Goal: Communication & Community: Connect with others

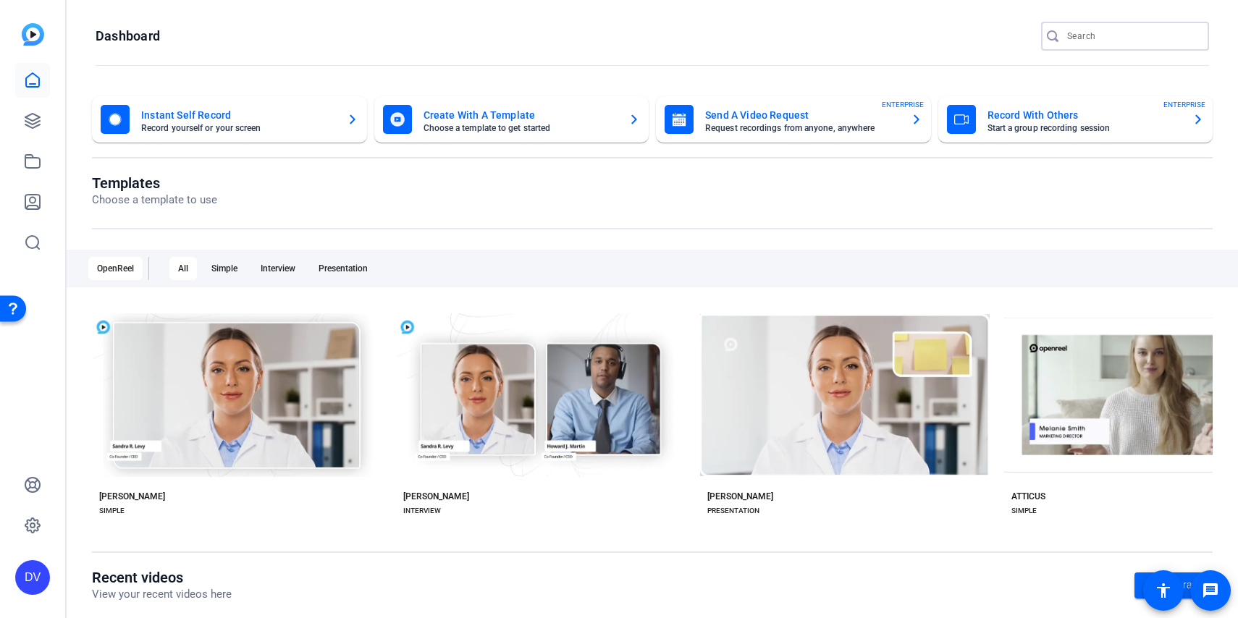
click at [1097, 36] on input "Search" at bounding box center [1132, 36] width 130 height 17
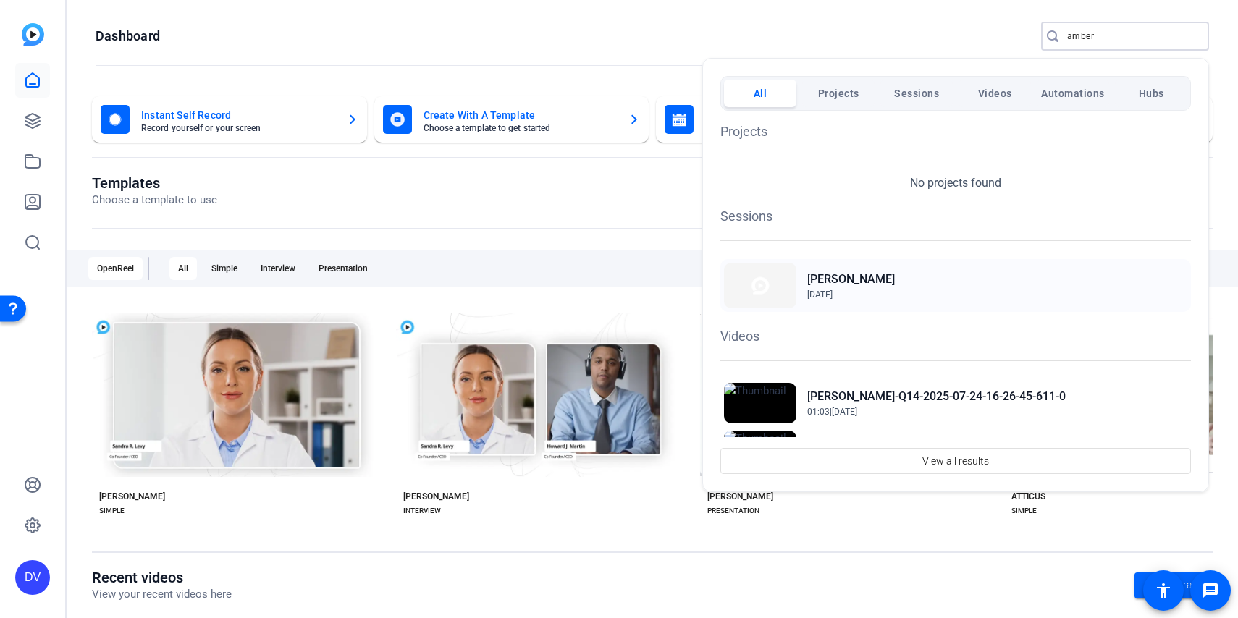
type input "amber"
click at [766, 280] on img at bounding box center [760, 286] width 72 height 46
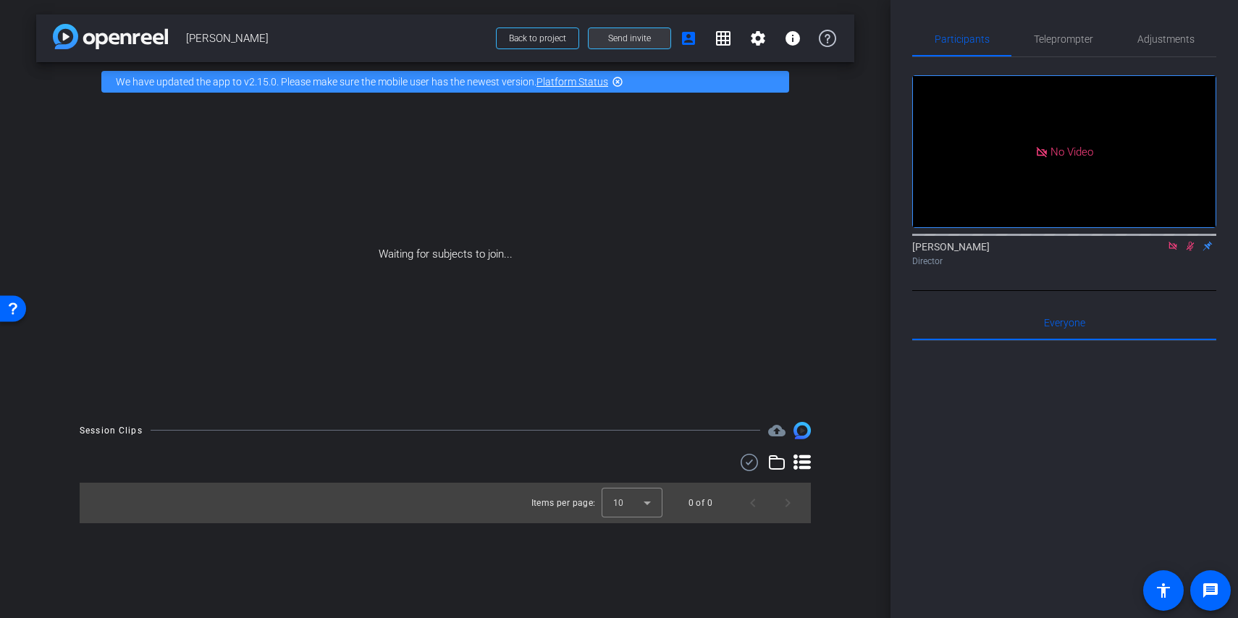
click at [620, 37] on span "Send invite" at bounding box center [629, 39] width 43 height 12
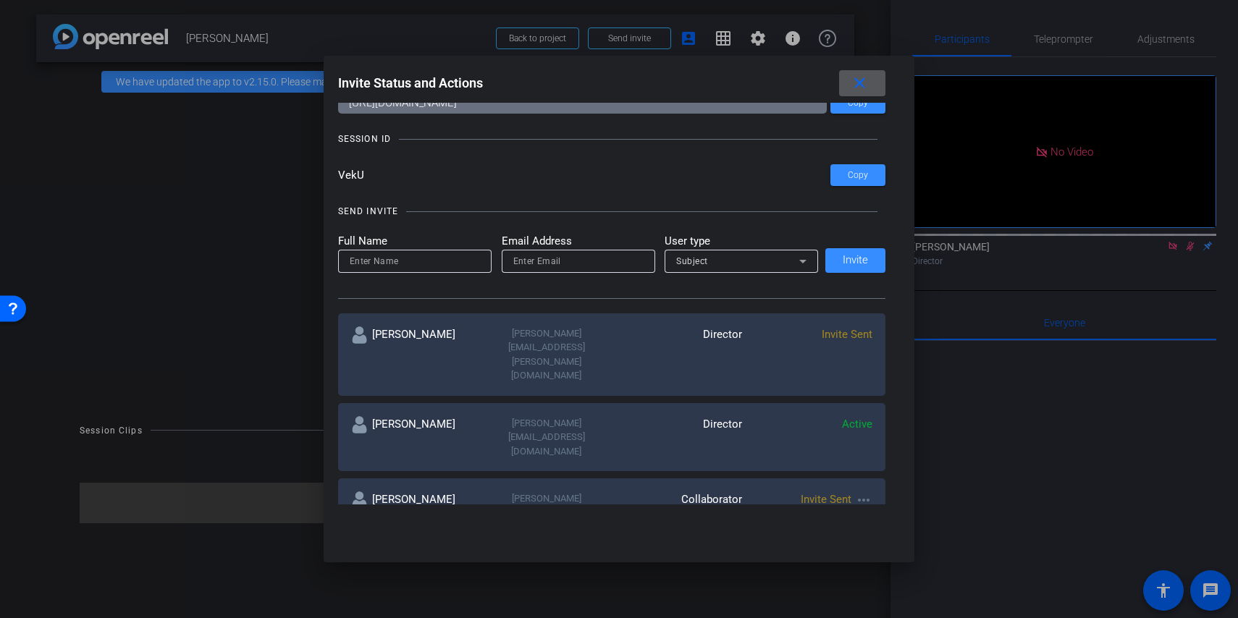
scroll to position [59, 0]
click at [863, 490] on mat-icon "more_horiz" at bounding box center [863, 498] width 17 height 17
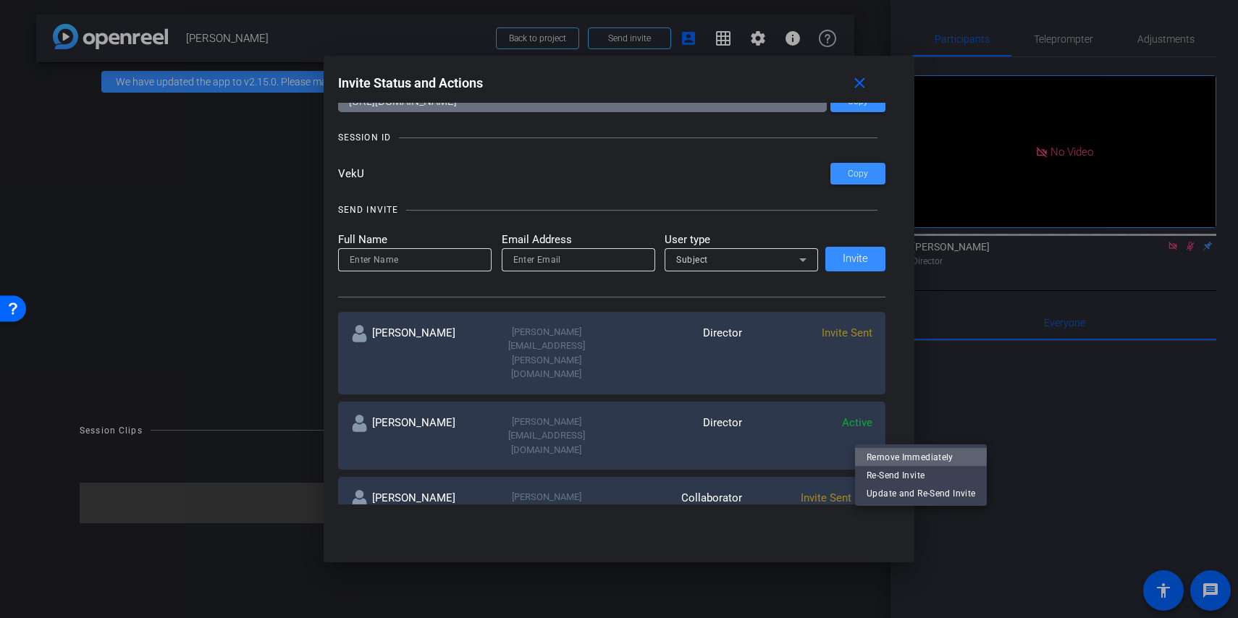
click at [877, 453] on span "Remove Immediately" at bounding box center [920, 457] width 109 height 17
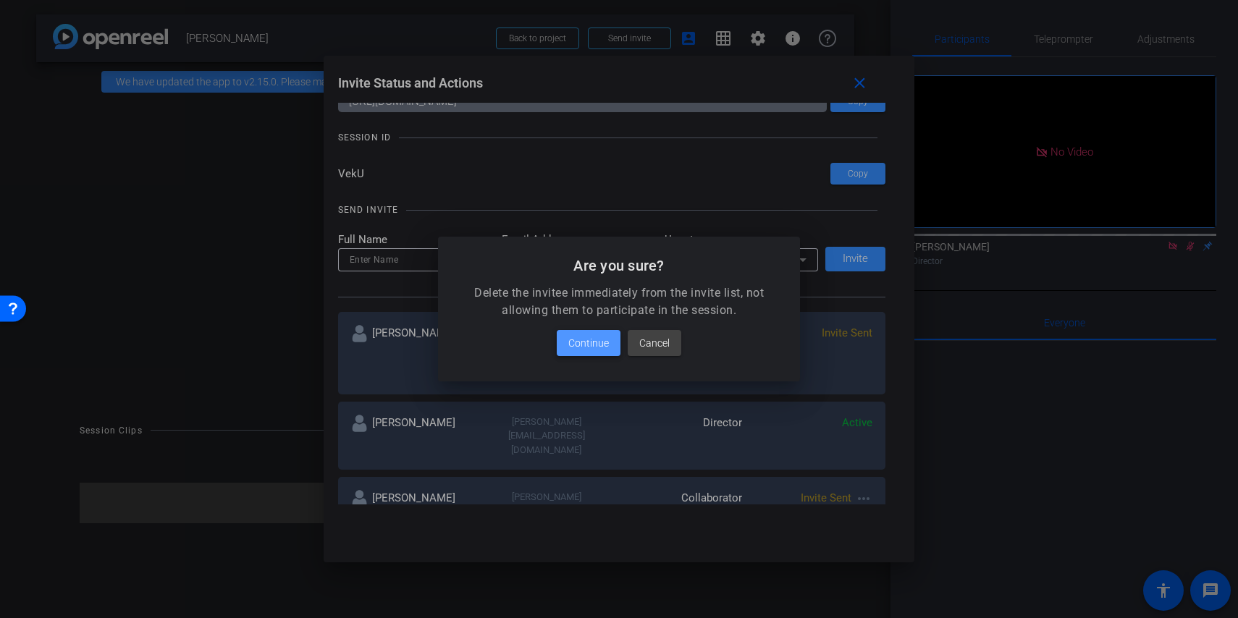
click at [586, 344] on span "Continue" at bounding box center [588, 342] width 41 height 17
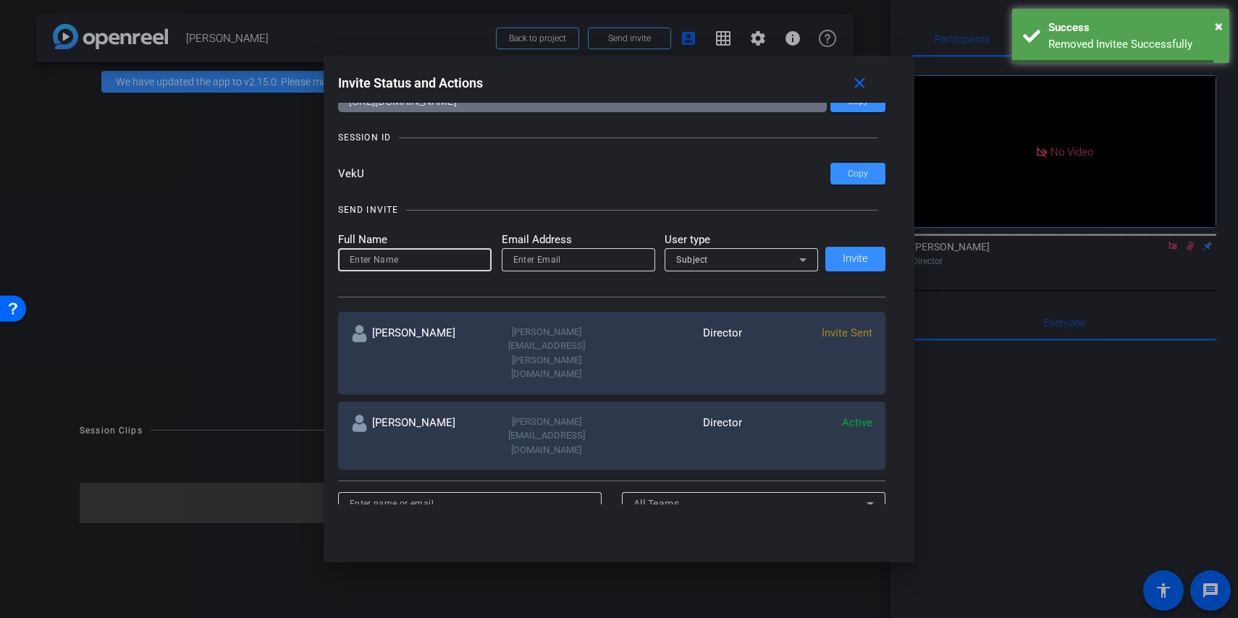
click at [394, 266] on input at bounding box center [415, 259] width 130 height 17
type input "[PERSON_NAME]"
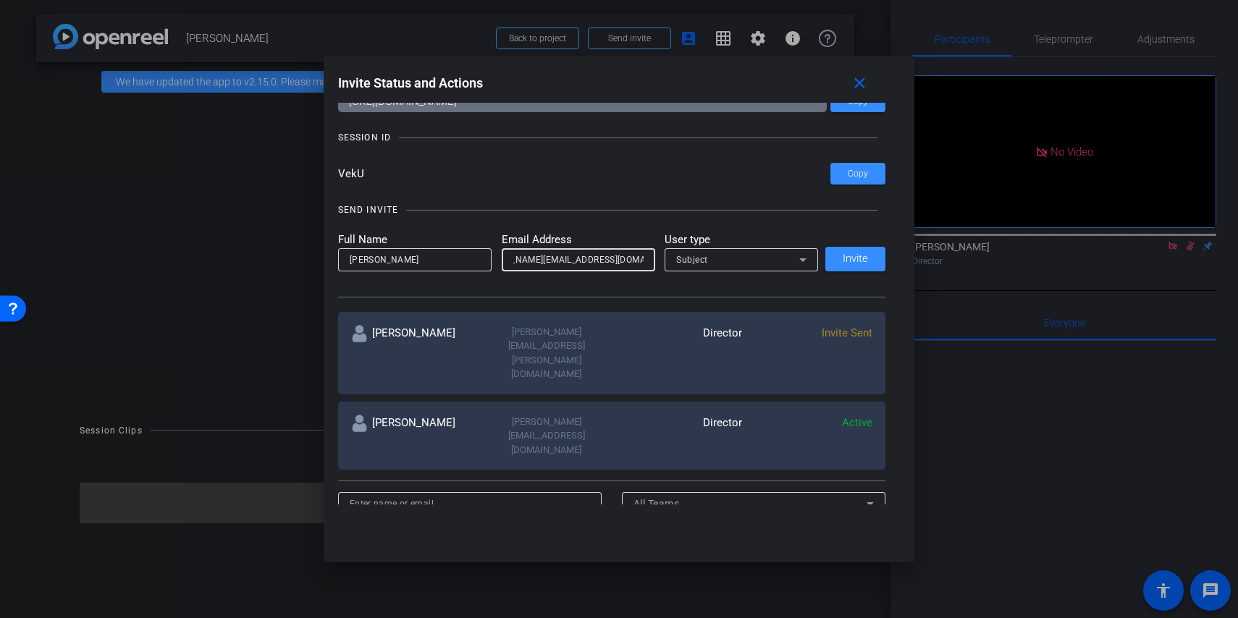
scroll to position [0, 52]
type input "[PERSON_NAME][EMAIL_ADDRESS][DOMAIN_NAME]"
click at [722, 261] on div "Subject" at bounding box center [737, 259] width 123 height 18
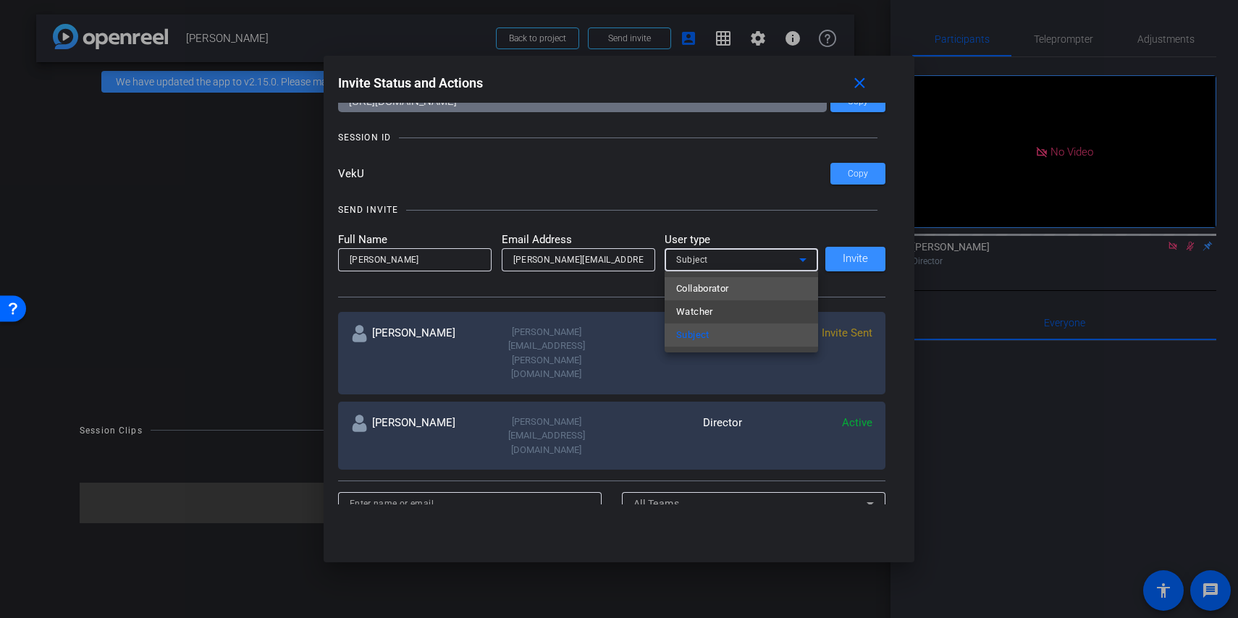
click at [745, 294] on mat-option "Collaborator" at bounding box center [740, 288] width 153 height 23
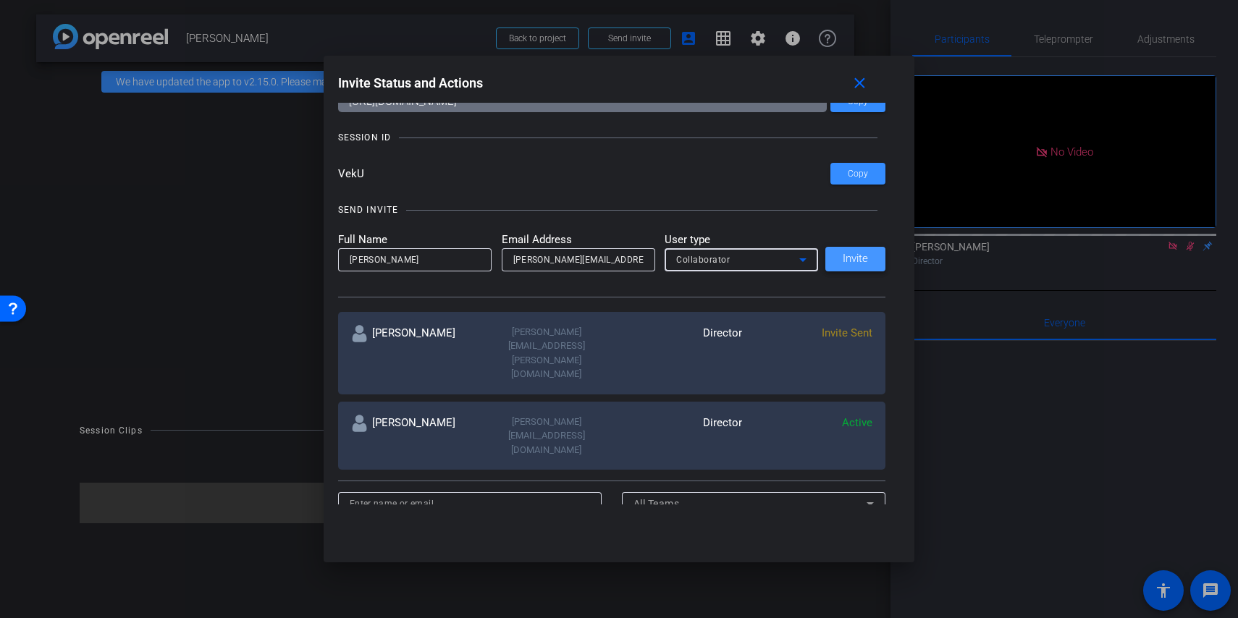
click at [844, 263] on span "Invite" at bounding box center [854, 258] width 25 height 11
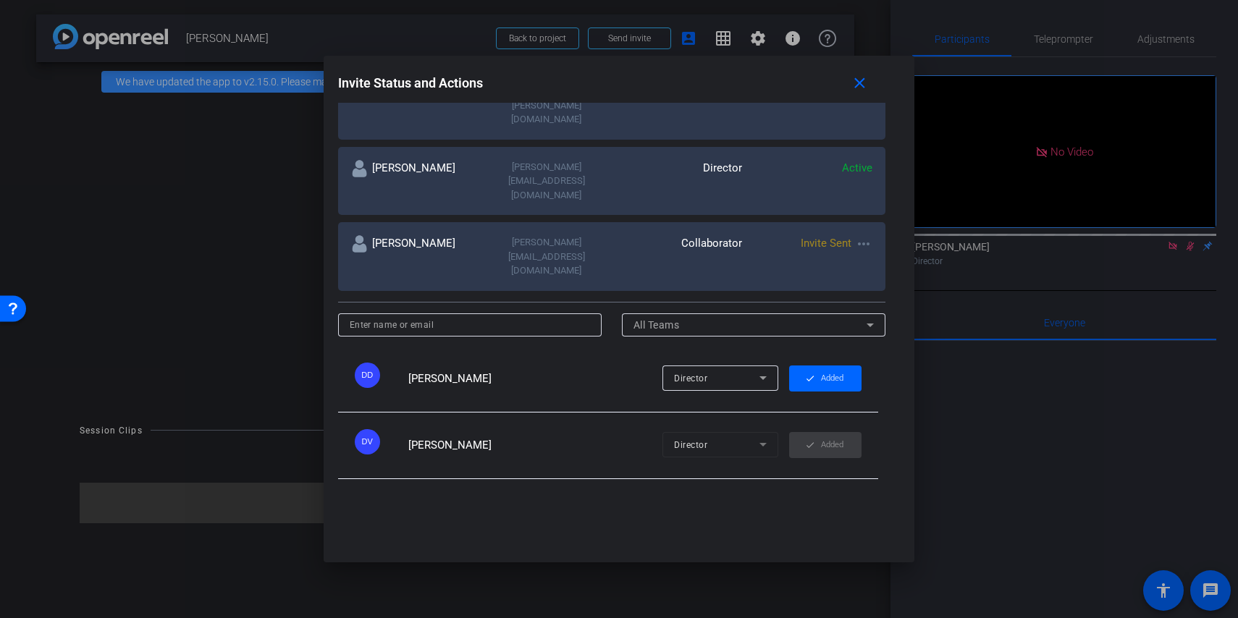
scroll to position [350, 0]
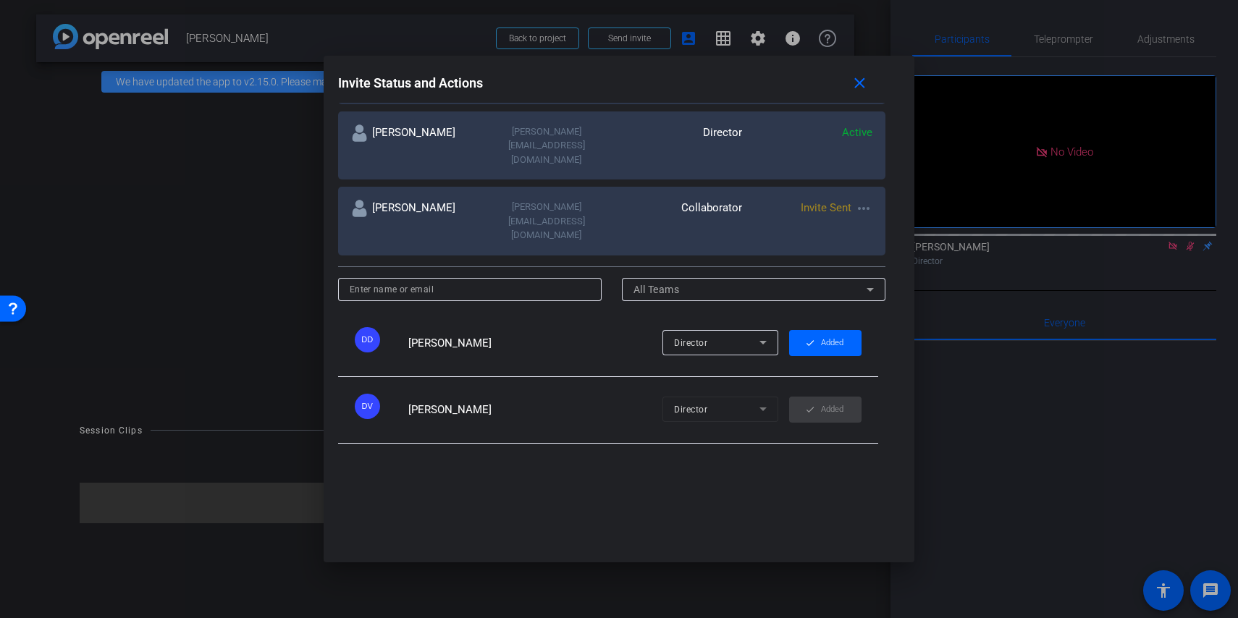
click at [630, 27] on div at bounding box center [619, 309] width 1238 height 618
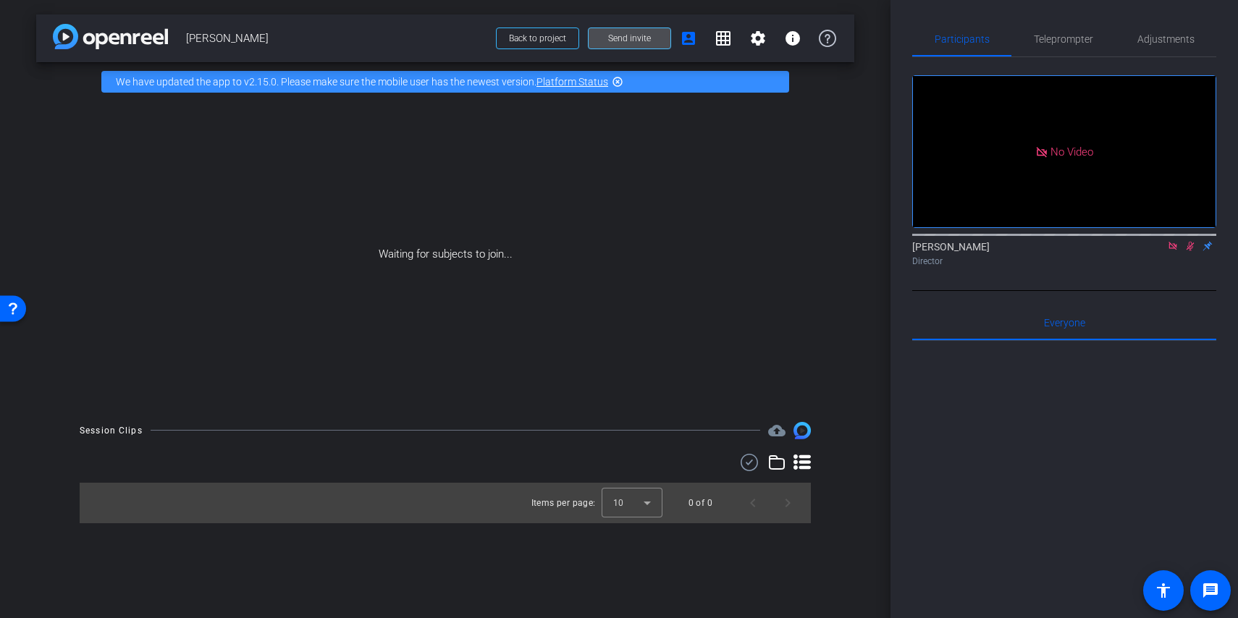
click at [630, 40] on span "Send invite" at bounding box center [629, 39] width 43 height 12
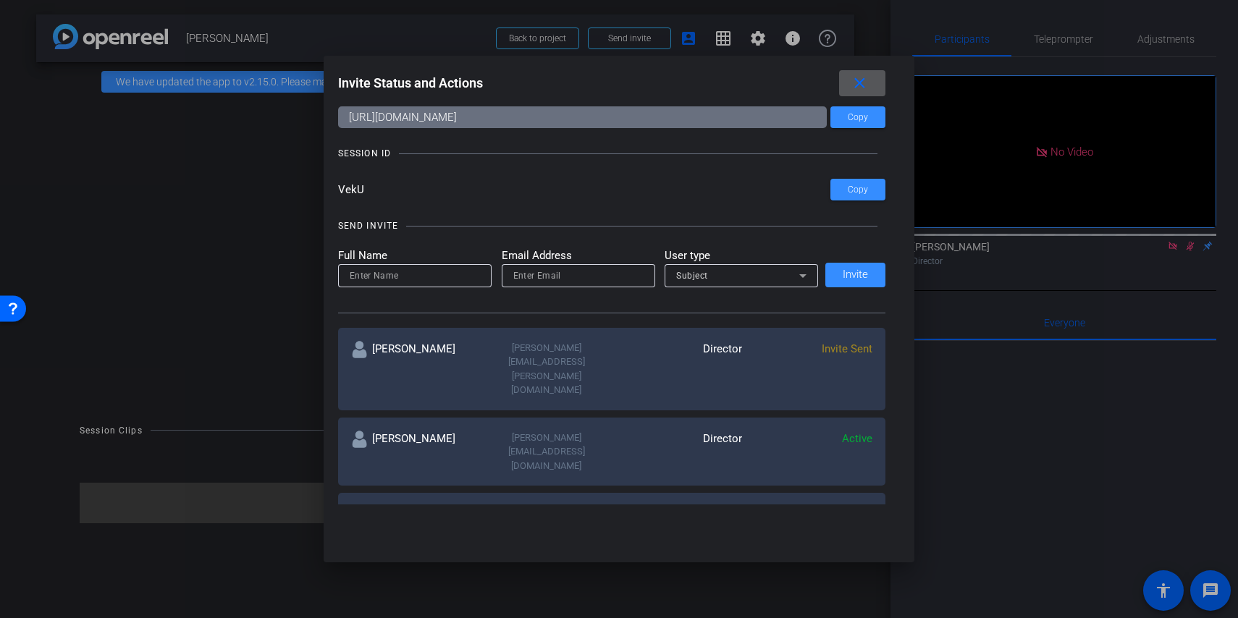
scroll to position [44, 0]
click at [870, 505] on mat-icon "more_horiz" at bounding box center [863, 513] width 17 height 17
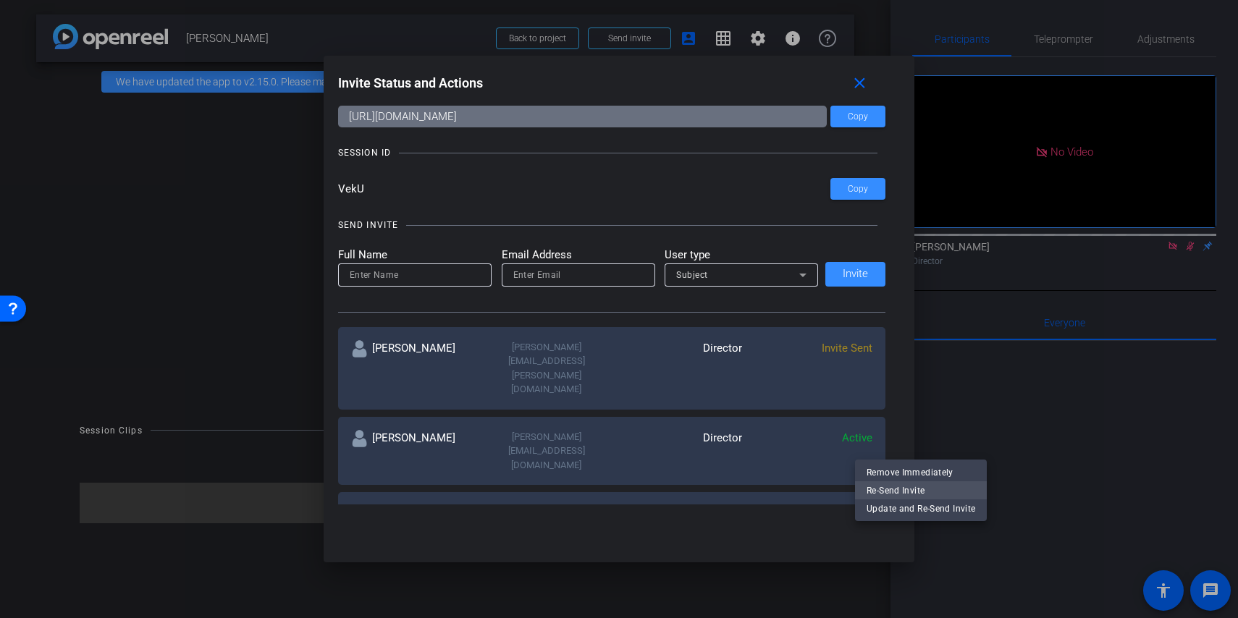
click at [893, 482] on span "Re-Send Invite" at bounding box center [920, 490] width 109 height 17
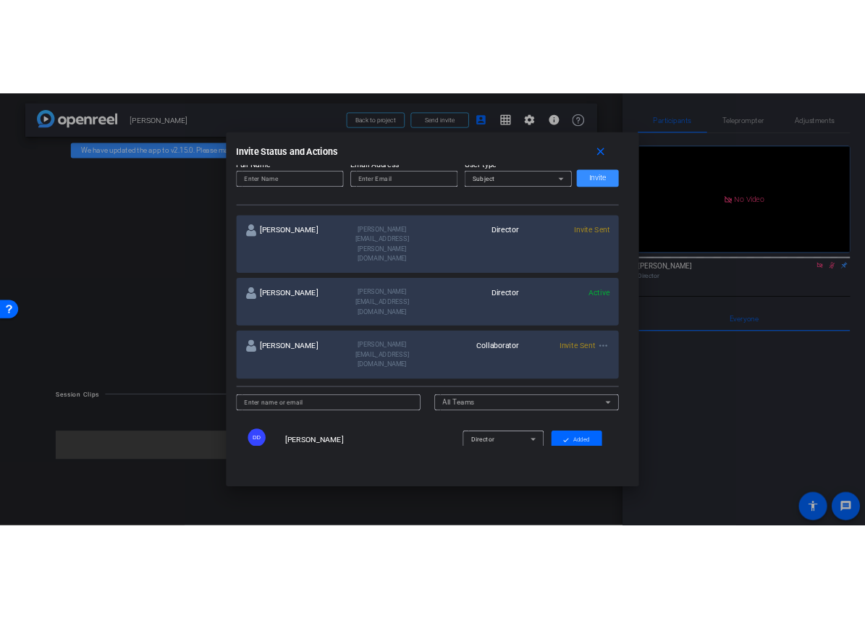
scroll to position [195, 0]
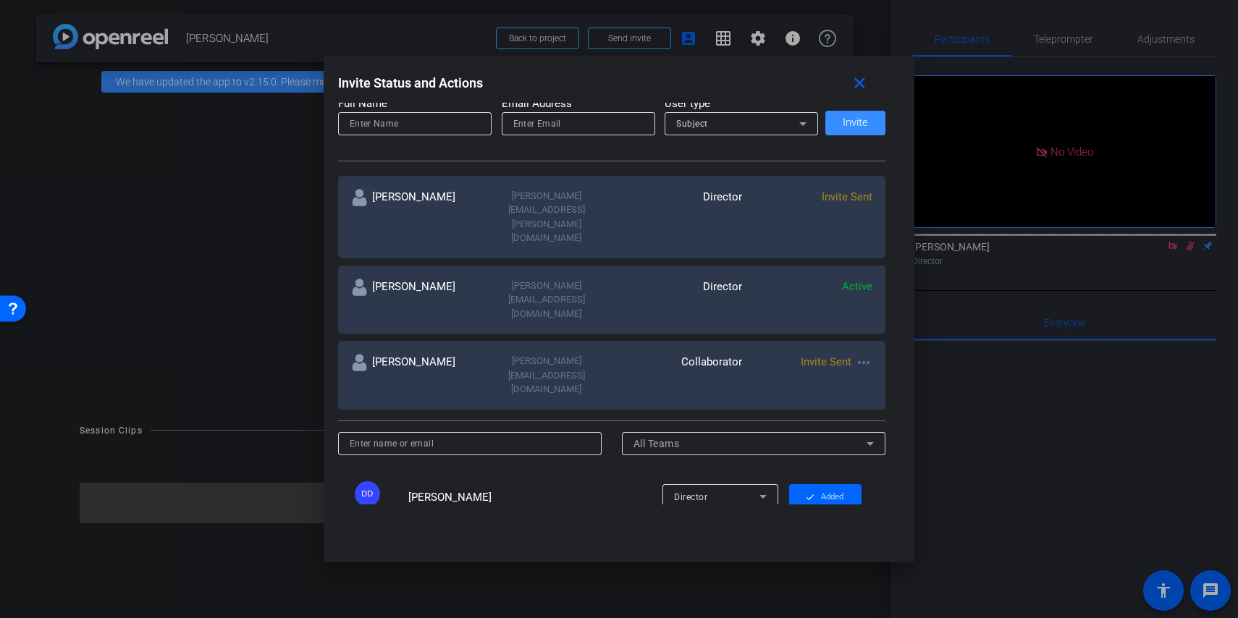
click at [860, 354] on mat-icon "more_horiz" at bounding box center [863, 362] width 17 height 17
click at [860, 306] on div "Invite Status and Actions close SUBJECT ACCESS LINK [URL][DOMAIN_NAME] Copy SES…" at bounding box center [619, 309] width 1238 height 618
click at [879, 337] on span "Re-Send Invite" at bounding box center [920, 339] width 109 height 17
click at [870, 354] on mat-icon "more_horiz" at bounding box center [863, 362] width 17 height 17
click at [881, 345] on span "Re-Send Invite" at bounding box center [920, 339] width 109 height 17
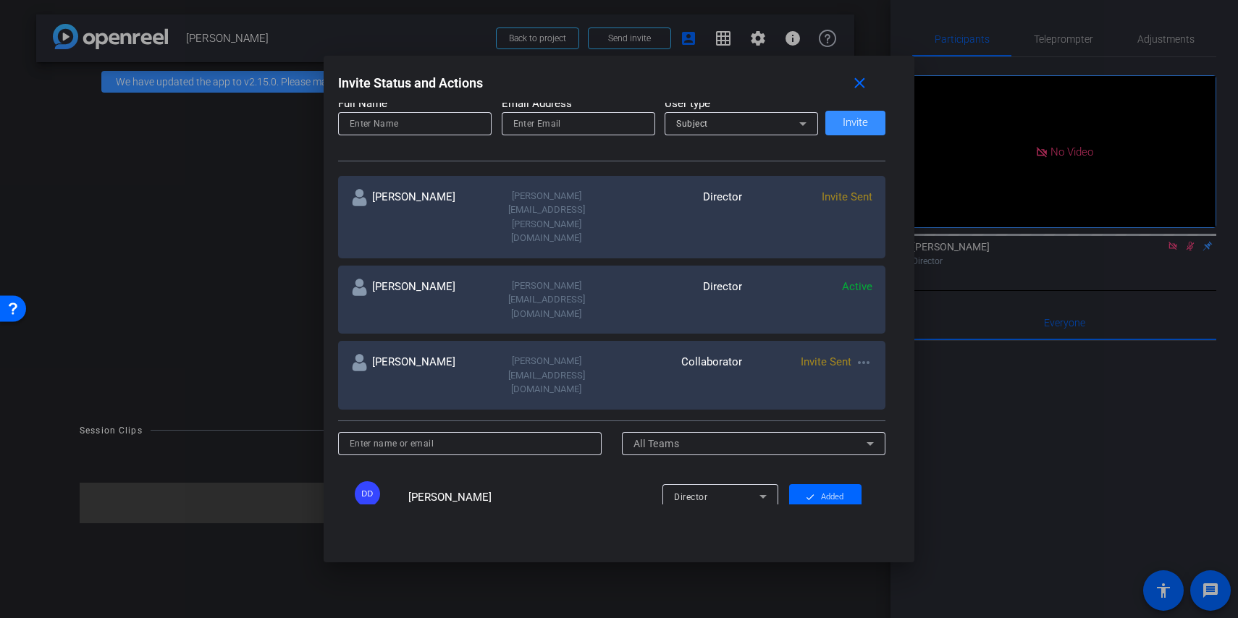
click at [470, 435] on input at bounding box center [470, 443] width 241 height 17
type input "[PERSON_NAME]"
click at [400, 122] on input at bounding box center [415, 123] width 130 height 17
type input "[PERSON_NAME]"
type input "[EMAIL_ADDRESS][DOMAIN_NAME]"
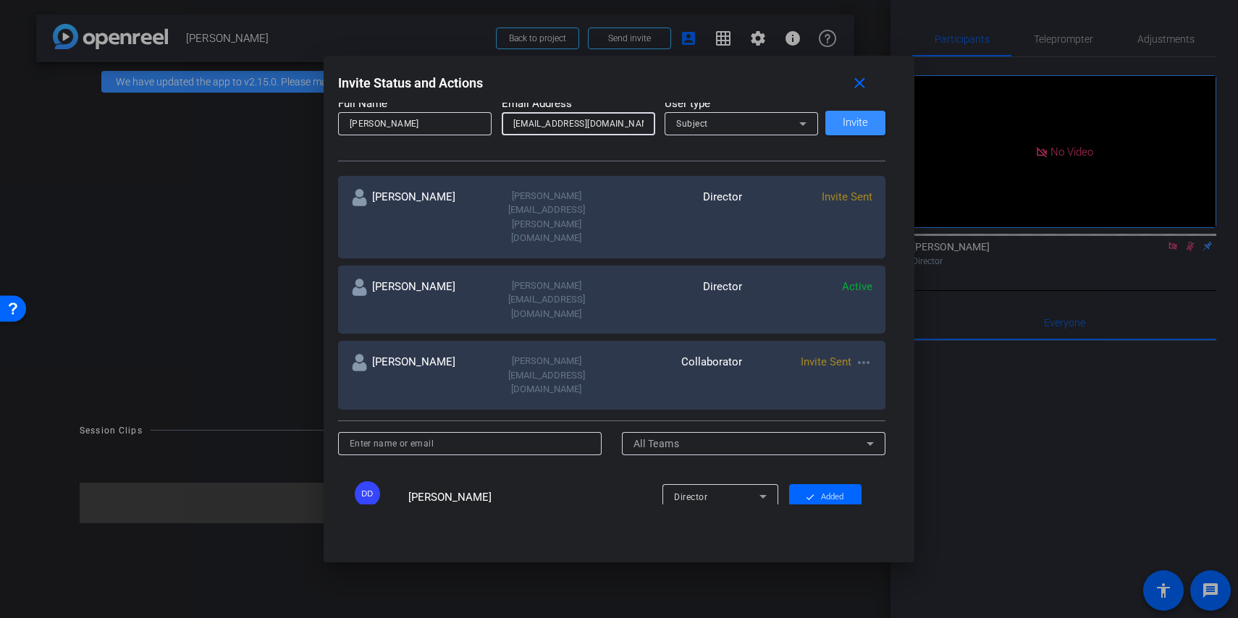
click at [738, 130] on div "Subject" at bounding box center [737, 123] width 123 height 18
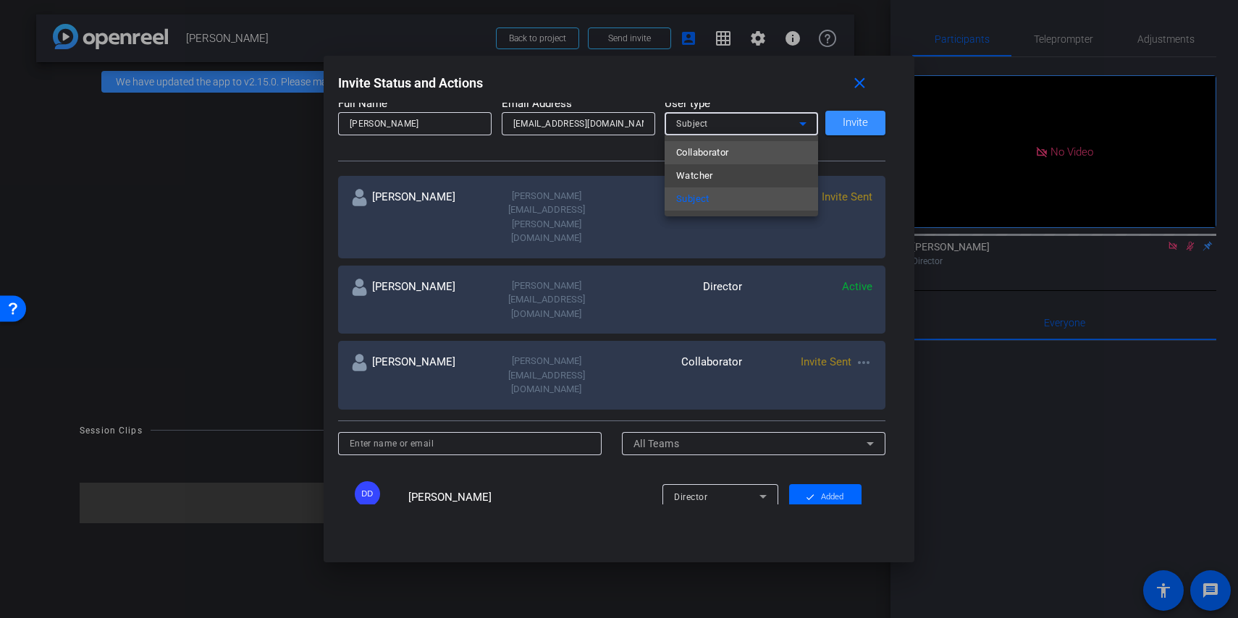
click at [725, 151] on span "Collaborator" at bounding box center [702, 152] width 53 height 17
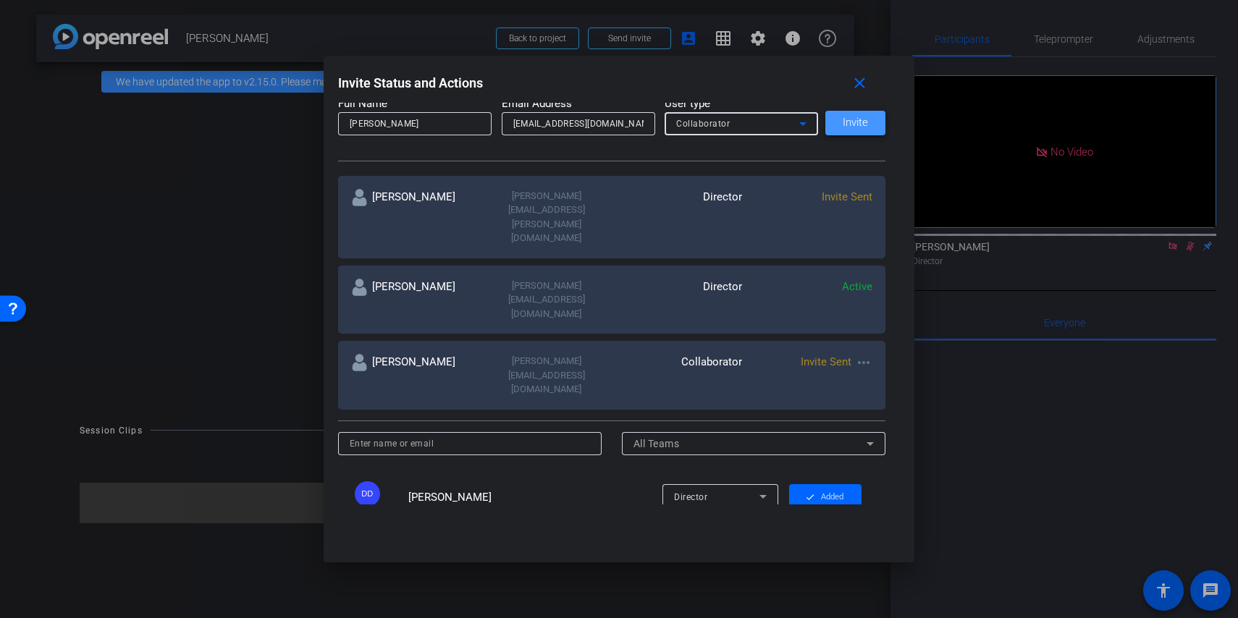
click at [869, 119] on span at bounding box center [855, 123] width 60 height 35
